Goal: Book appointment/travel/reservation

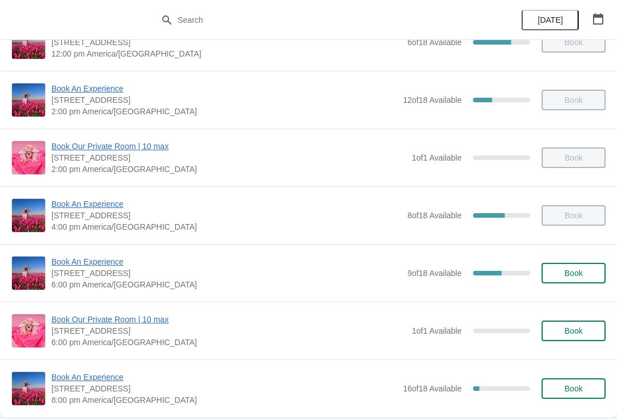
scroll to position [206, 0]
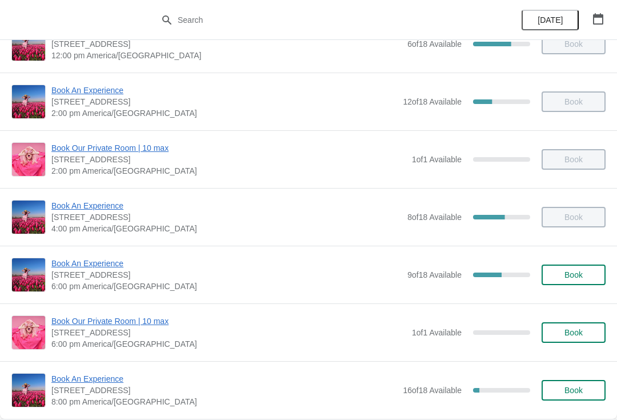
click at [87, 266] on span "Book An Experience" at bounding box center [226, 263] width 350 height 11
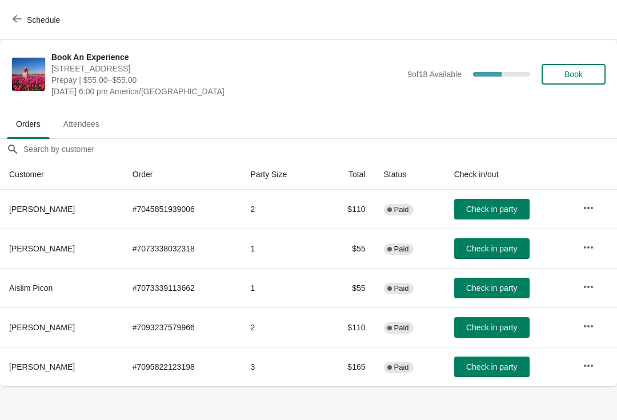
click at [508, 205] on span "Check in party" at bounding box center [491, 209] width 51 height 9
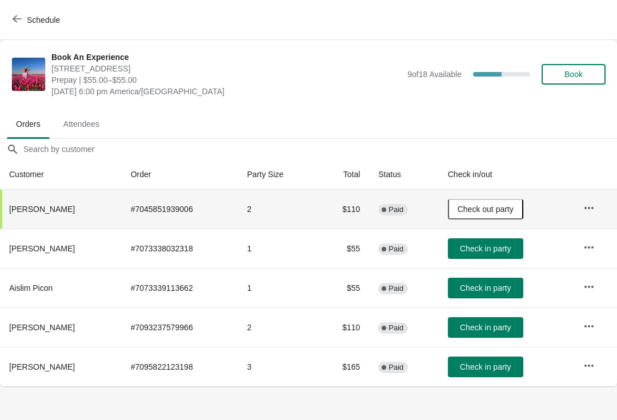
click at [500, 359] on button "Check in party" at bounding box center [485, 367] width 75 height 21
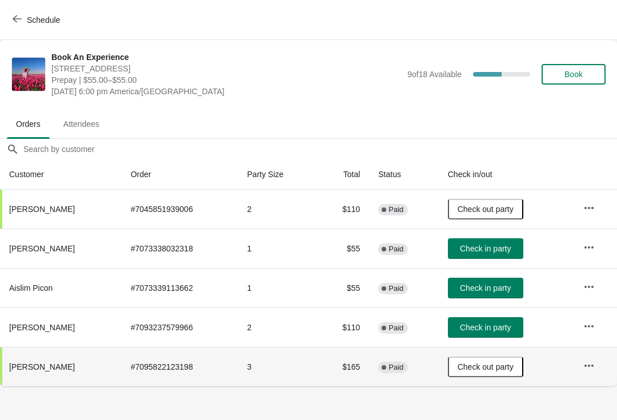
click at [595, 319] on button "button" at bounding box center [589, 326] width 21 height 21
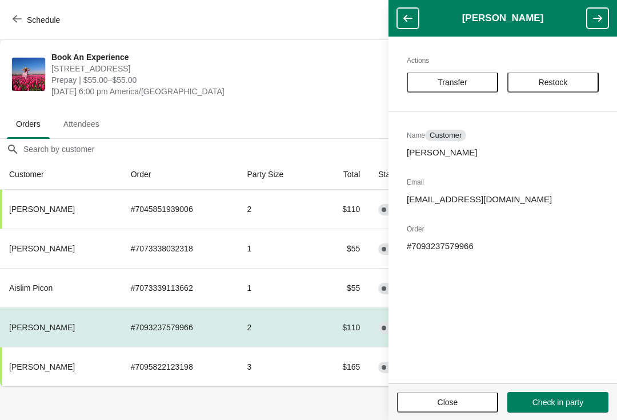
click at [475, 72] on button "Transfer" at bounding box center [452, 82] width 91 height 21
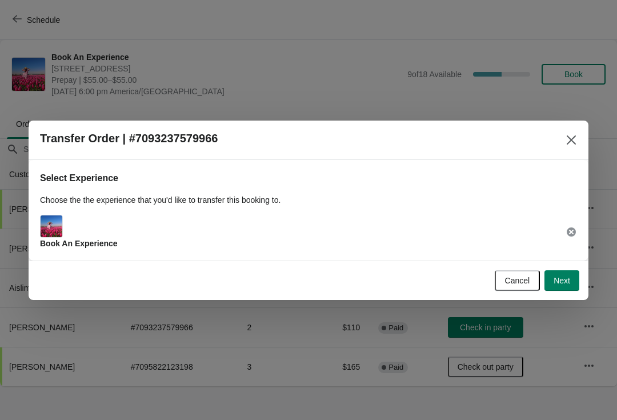
click at [564, 282] on span "Next" at bounding box center [562, 280] width 17 height 9
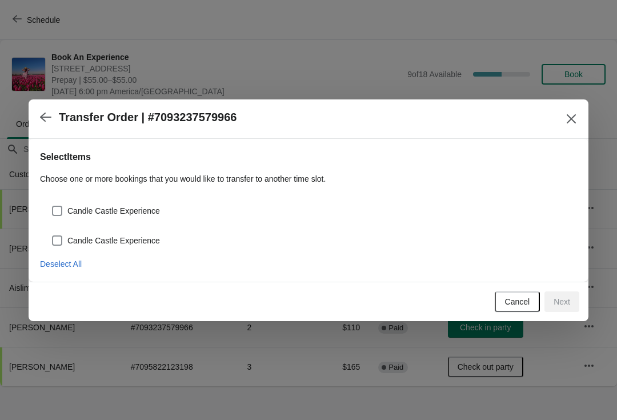
click at [109, 216] on span "Candle Castle Experience" at bounding box center [113, 210] width 93 height 11
click at [53, 206] on input "Candle Castle Experience" at bounding box center [52, 206] width 1 height 1
checkbox input "true"
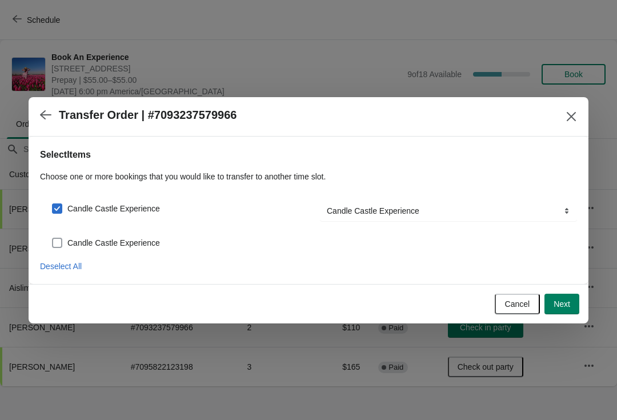
click at [144, 241] on span "Candle Castle Experience" at bounding box center [113, 242] width 93 height 11
click at [53, 238] on input "Candle Castle Experience" at bounding box center [52, 238] width 1 height 1
checkbox input "true"
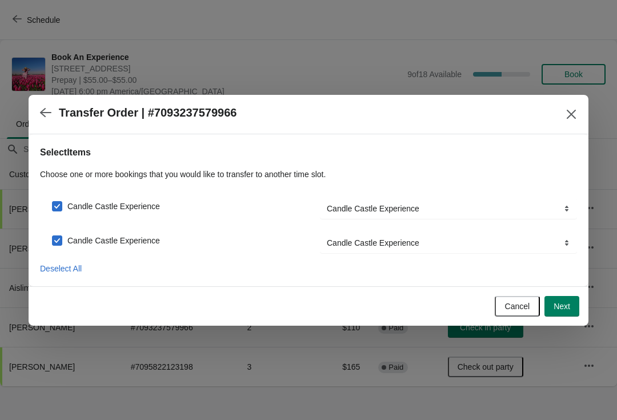
click at [616, 325] on div at bounding box center [308, 210] width 617 height 420
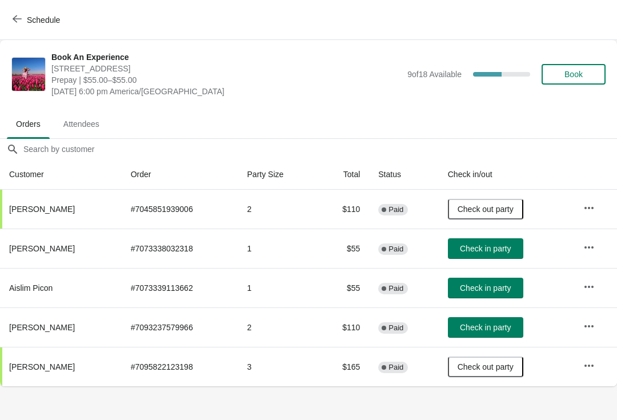
click at [590, 328] on icon "button" at bounding box center [589, 326] width 11 height 11
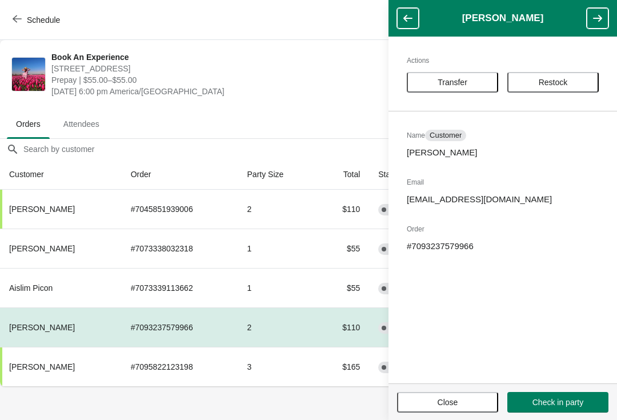
click at [468, 79] on span "Transfer" at bounding box center [453, 82] width 30 height 9
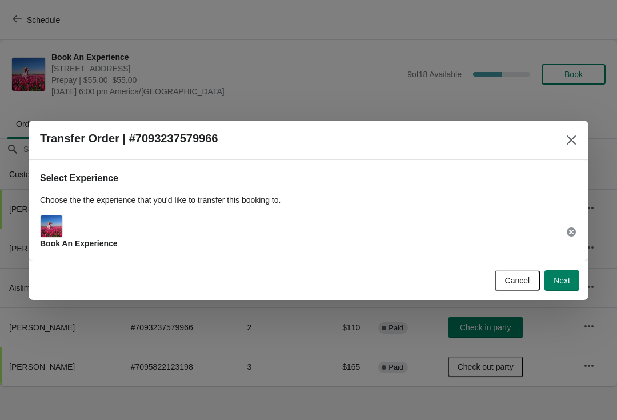
click at [569, 278] on span "Next" at bounding box center [562, 280] width 17 height 9
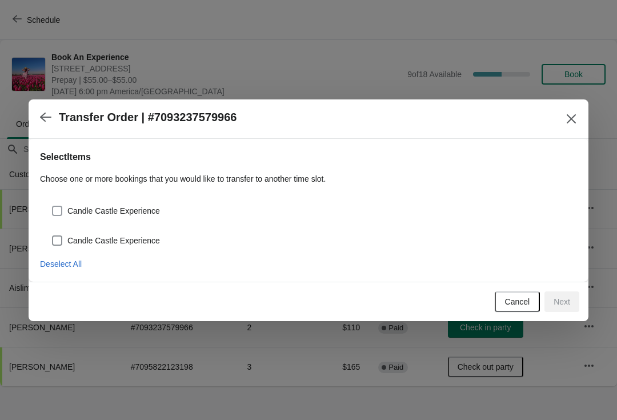
click at [127, 205] on span "Candle Castle Experience" at bounding box center [113, 210] width 93 height 11
click at [53, 206] on input "Candle Castle Experience" at bounding box center [52, 206] width 1 height 1
checkbox input "true"
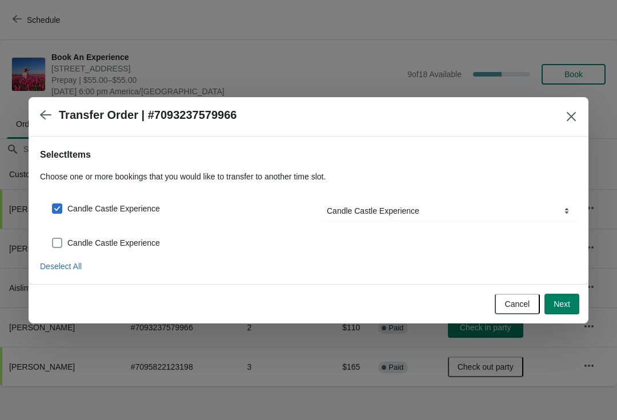
click at [137, 243] on span "Candle Castle Experience" at bounding box center [113, 242] width 93 height 11
click at [53, 238] on input "Candle Castle Experience" at bounding box center [52, 238] width 1 height 1
checkbox input "true"
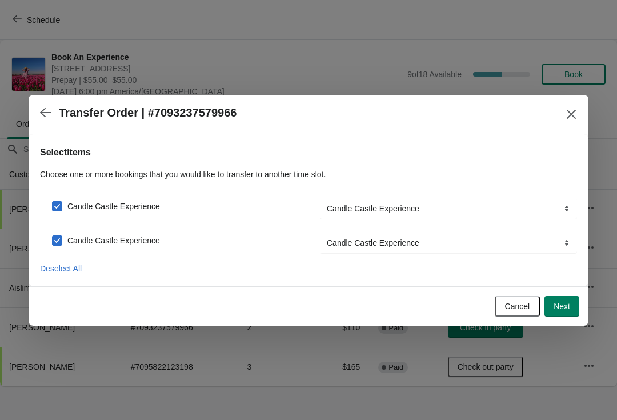
click at [567, 309] on span "Next" at bounding box center [562, 306] width 17 height 9
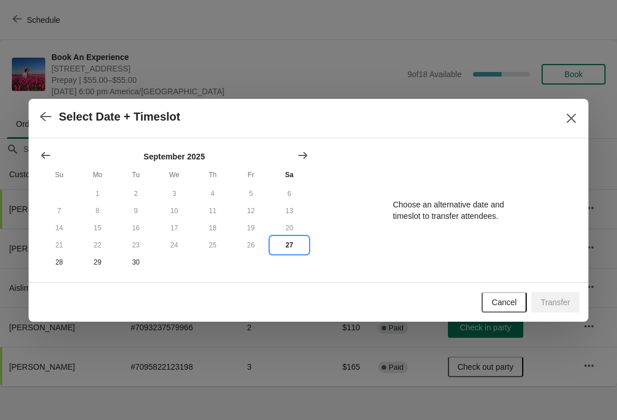
click at [289, 247] on button "27" at bounding box center [289, 245] width 38 height 17
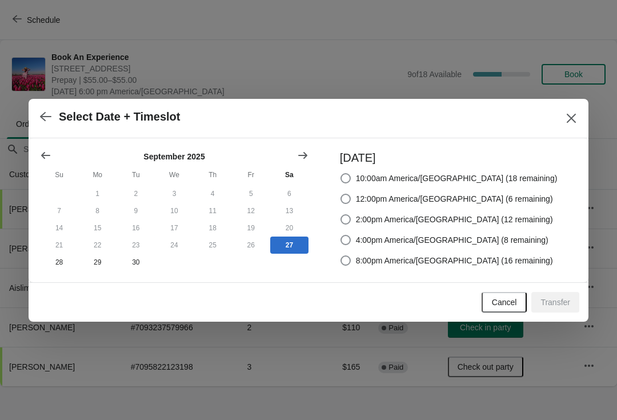
click at [422, 256] on span "8:00pm America/[GEOGRAPHIC_DATA] (16 remaining)" at bounding box center [454, 260] width 197 height 11
click at [341, 256] on input "8:00pm America/[GEOGRAPHIC_DATA] (16 remaining)" at bounding box center [341, 256] width 1 height 1
radio input "true"
click at [556, 301] on span "Transfer" at bounding box center [556, 302] width 30 height 9
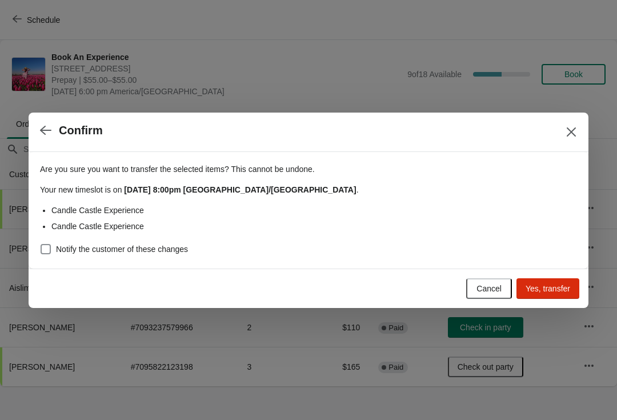
click at [138, 228] on li "Candle Castle Experience" at bounding box center [314, 226] width 526 height 11
click at [139, 250] on span "Notify the customer of these changes" at bounding box center [122, 249] width 132 height 11
click at [41, 245] on input "Notify the customer of these changes" at bounding box center [41, 244] width 1 height 1
checkbox input "true"
click at [564, 284] on span "Yes, transfer" at bounding box center [548, 288] width 45 height 9
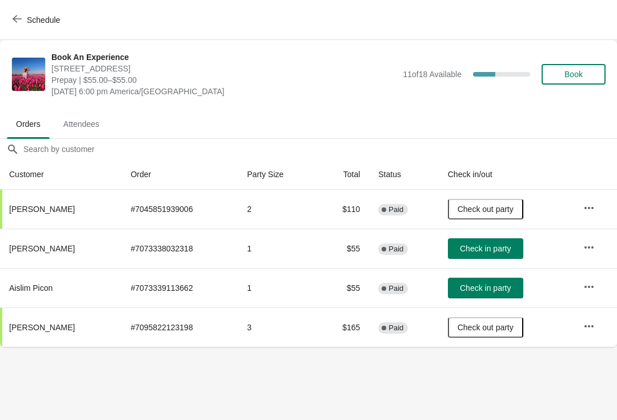
click at [485, 256] on button "Check in party" at bounding box center [485, 248] width 75 height 21
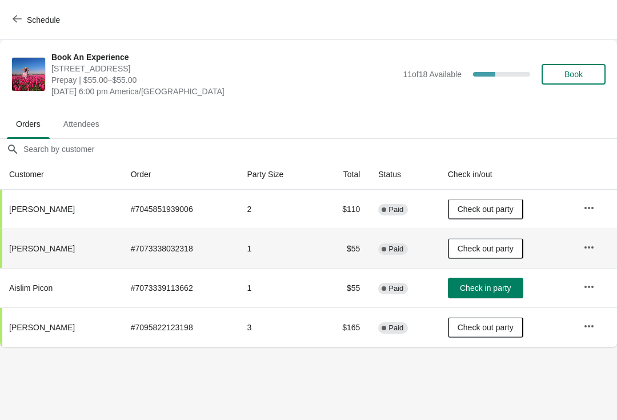
click at [481, 297] on button "Check in party" at bounding box center [485, 288] width 75 height 21
